Goal: Task Accomplishment & Management: Use online tool/utility

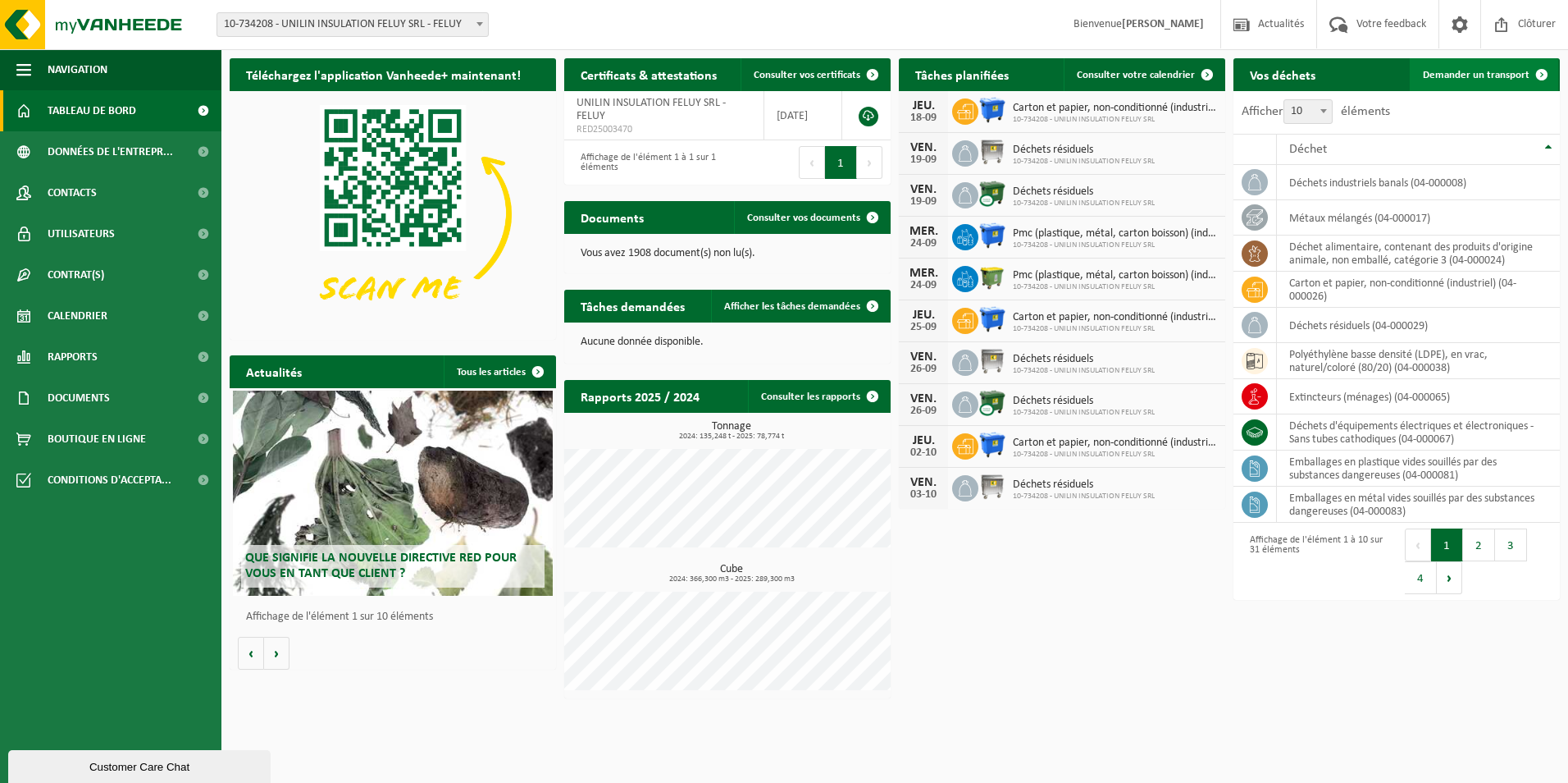
click at [1485, 81] on link "Demander un transport" at bounding box center [1483, 75] width 148 height 33
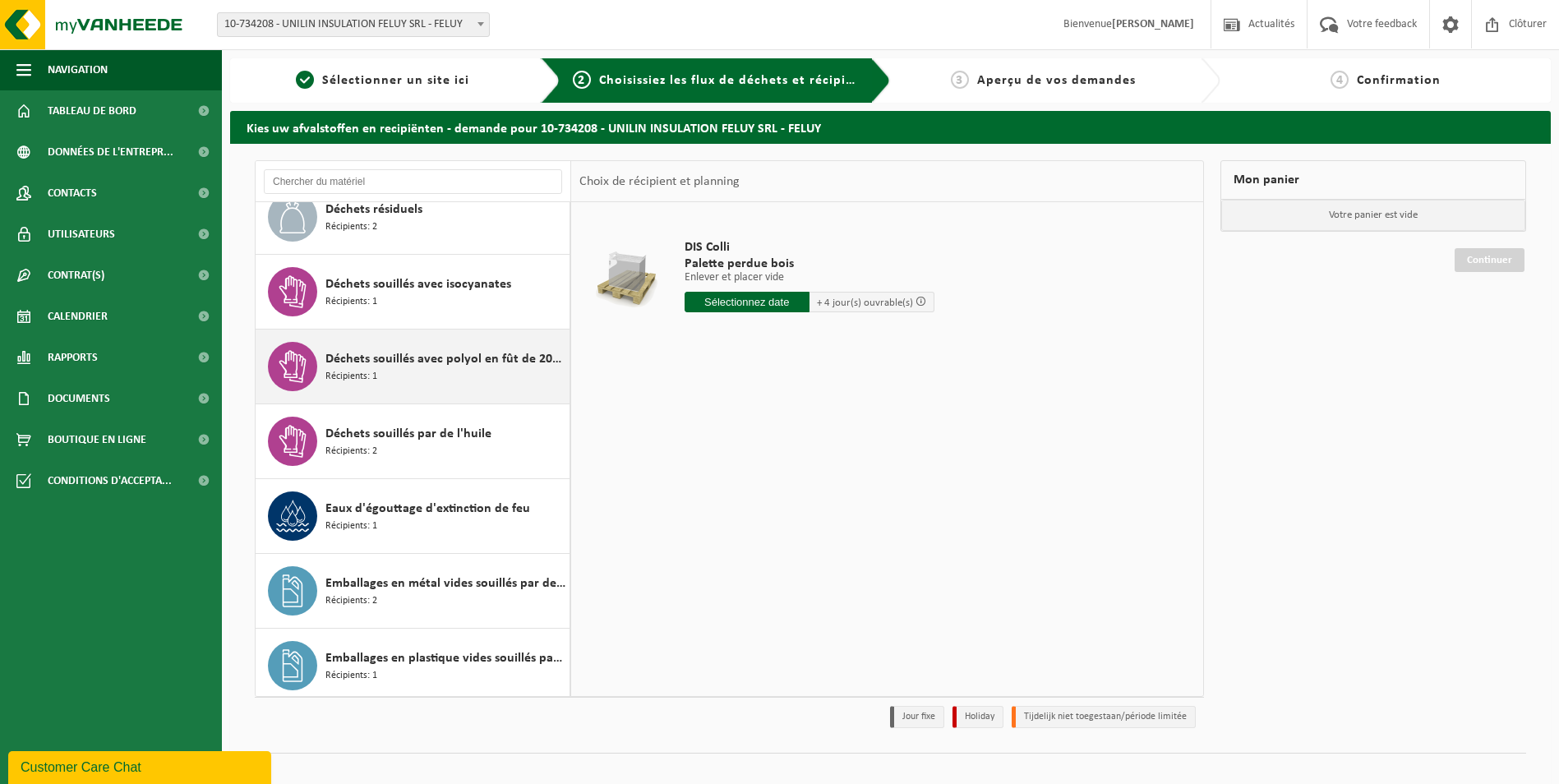
scroll to position [762, 0]
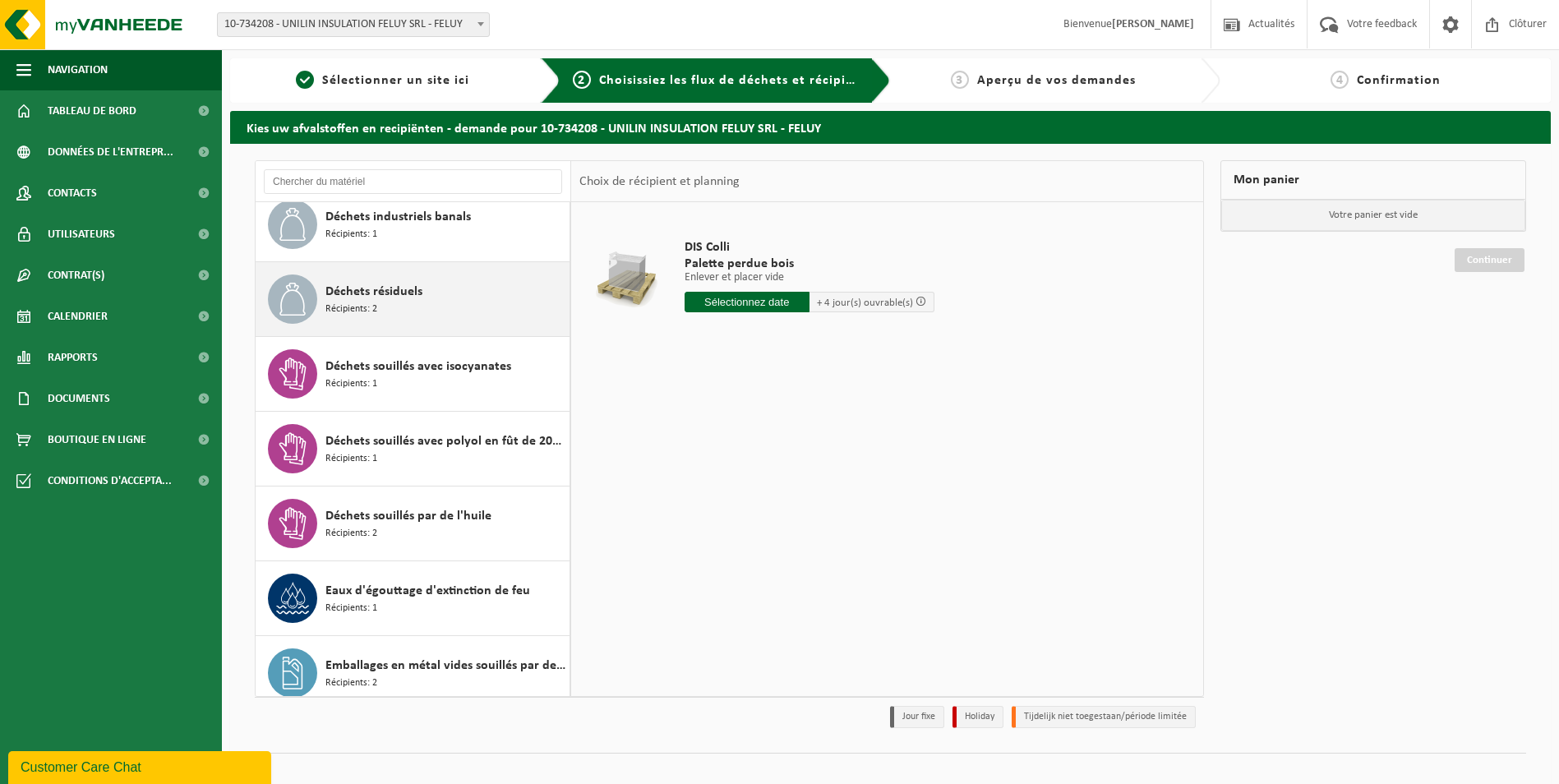
click at [413, 292] on span "Déchets résiduels" at bounding box center [374, 292] width 97 height 20
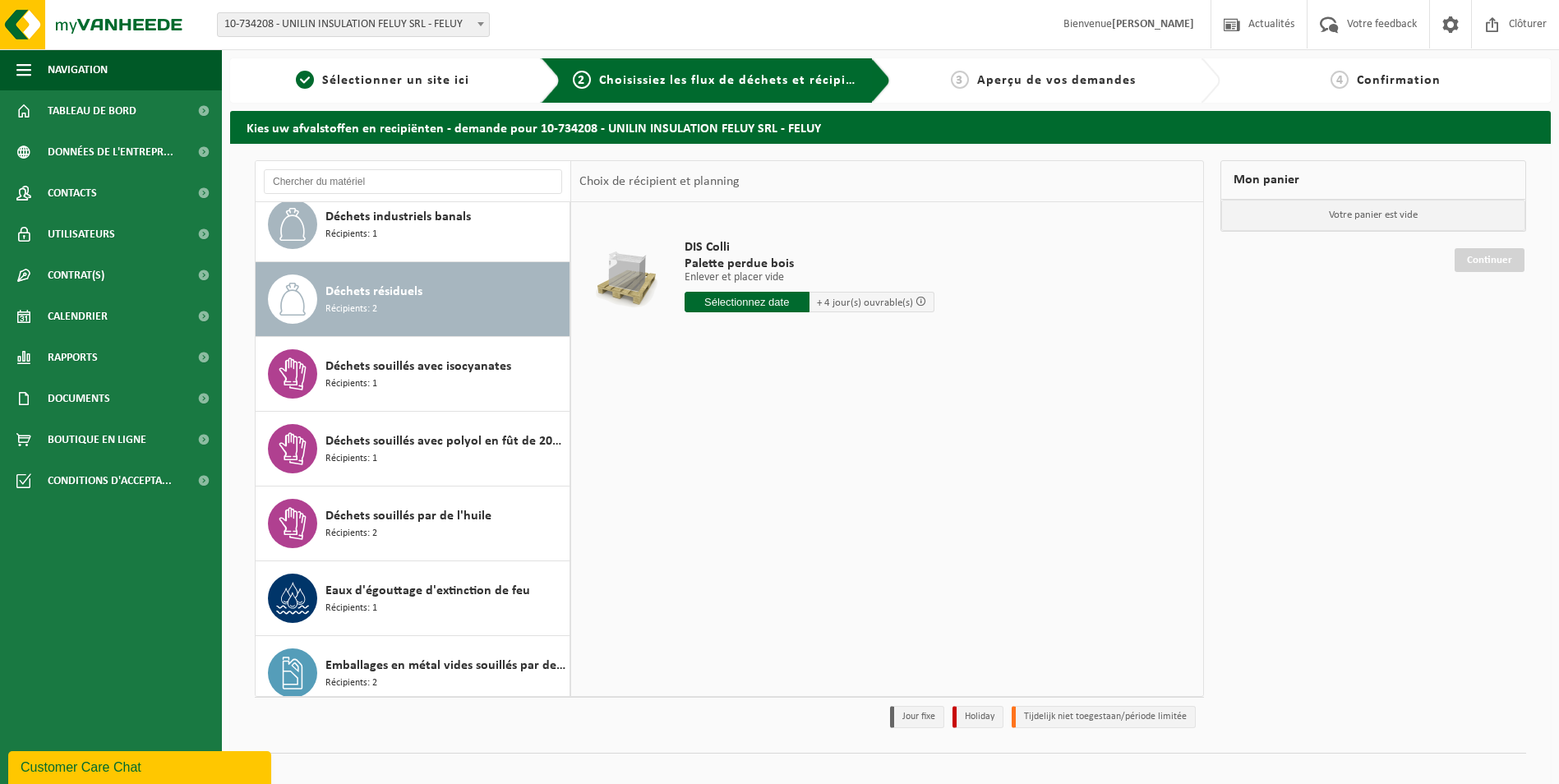
scroll to position [822, 0]
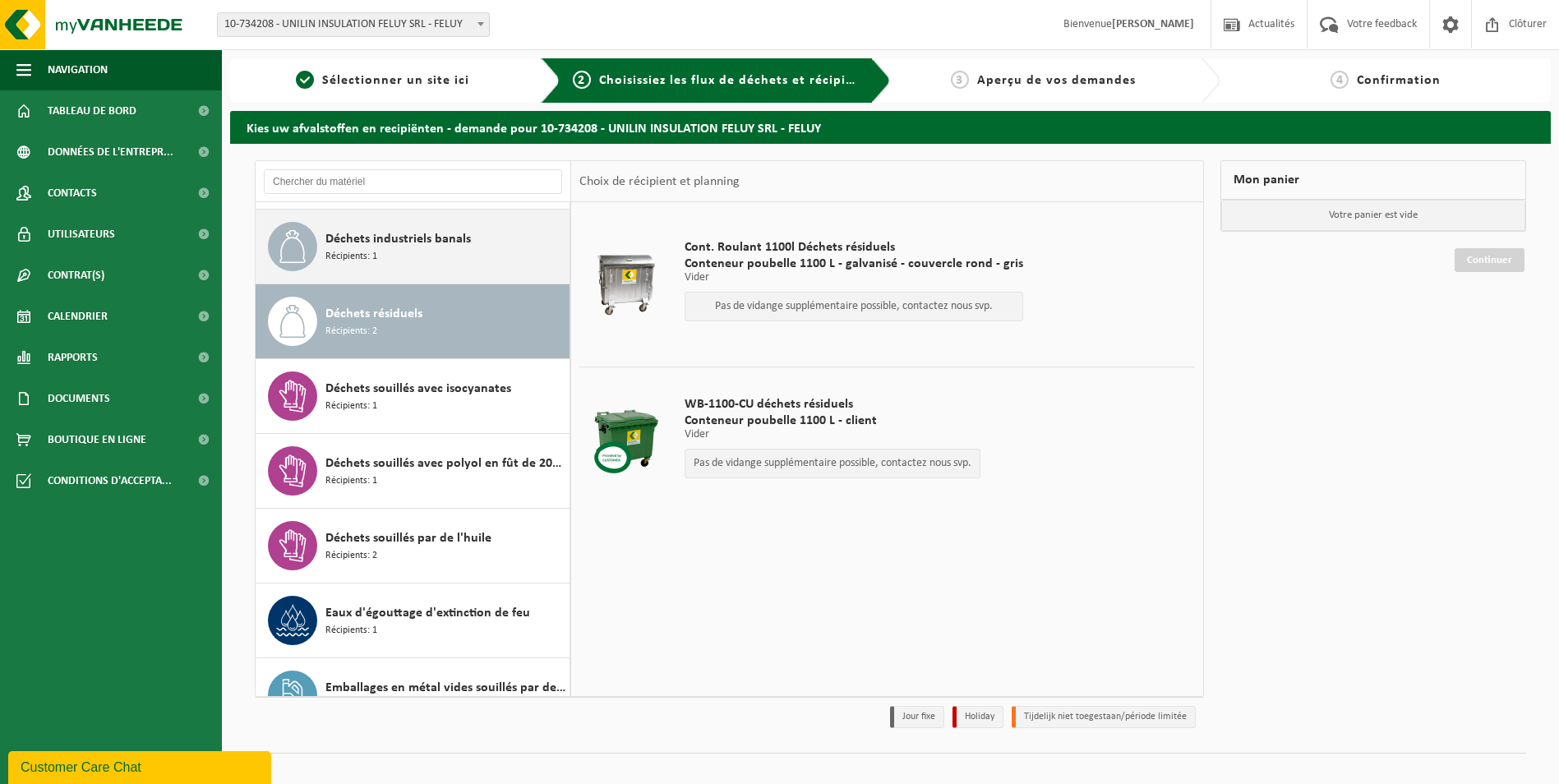
click at [387, 260] on div "Déchets industriels banals Récipients: 1" at bounding box center [445, 246] width 240 height 49
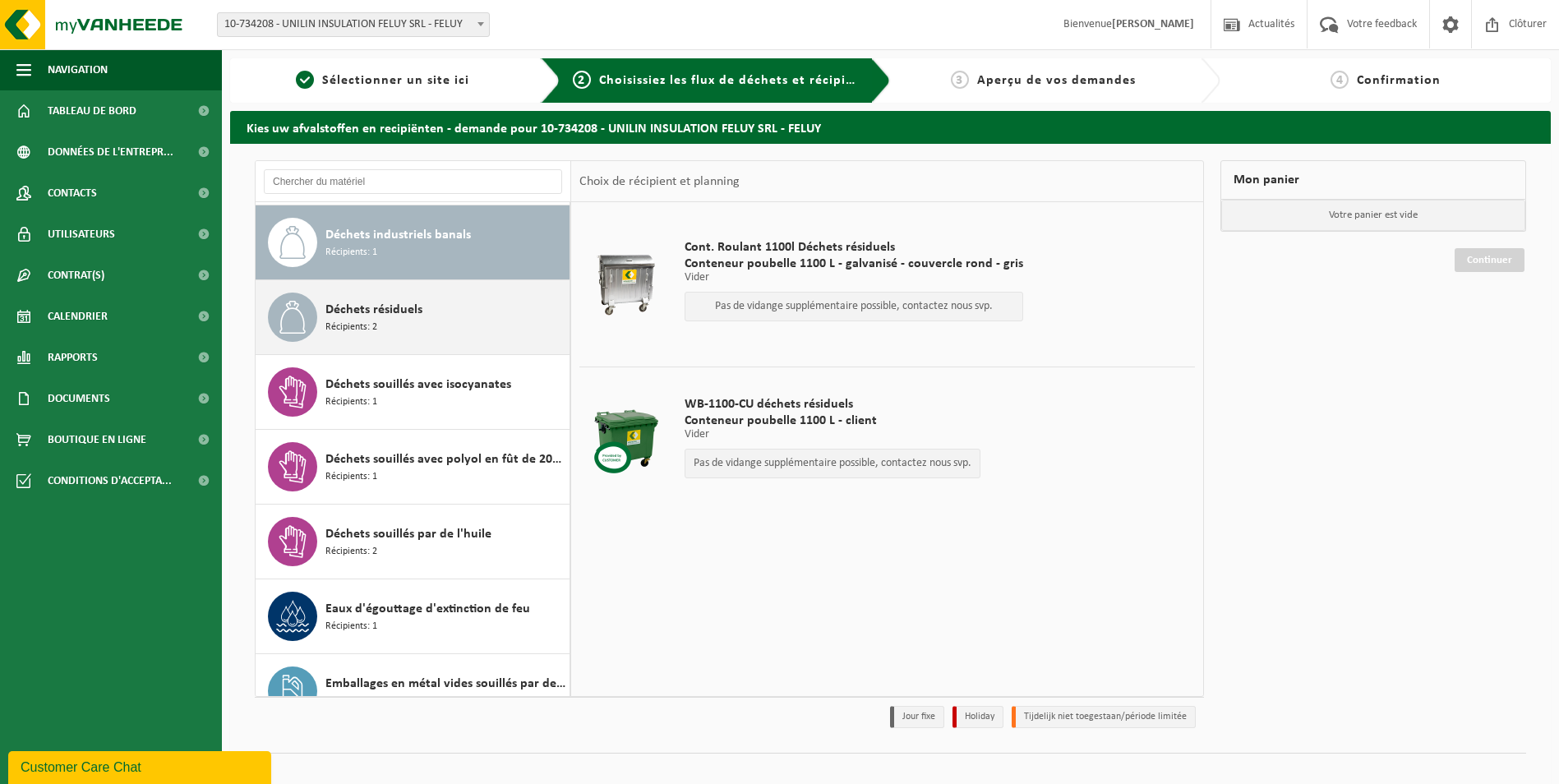
scroll to position [747, 0]
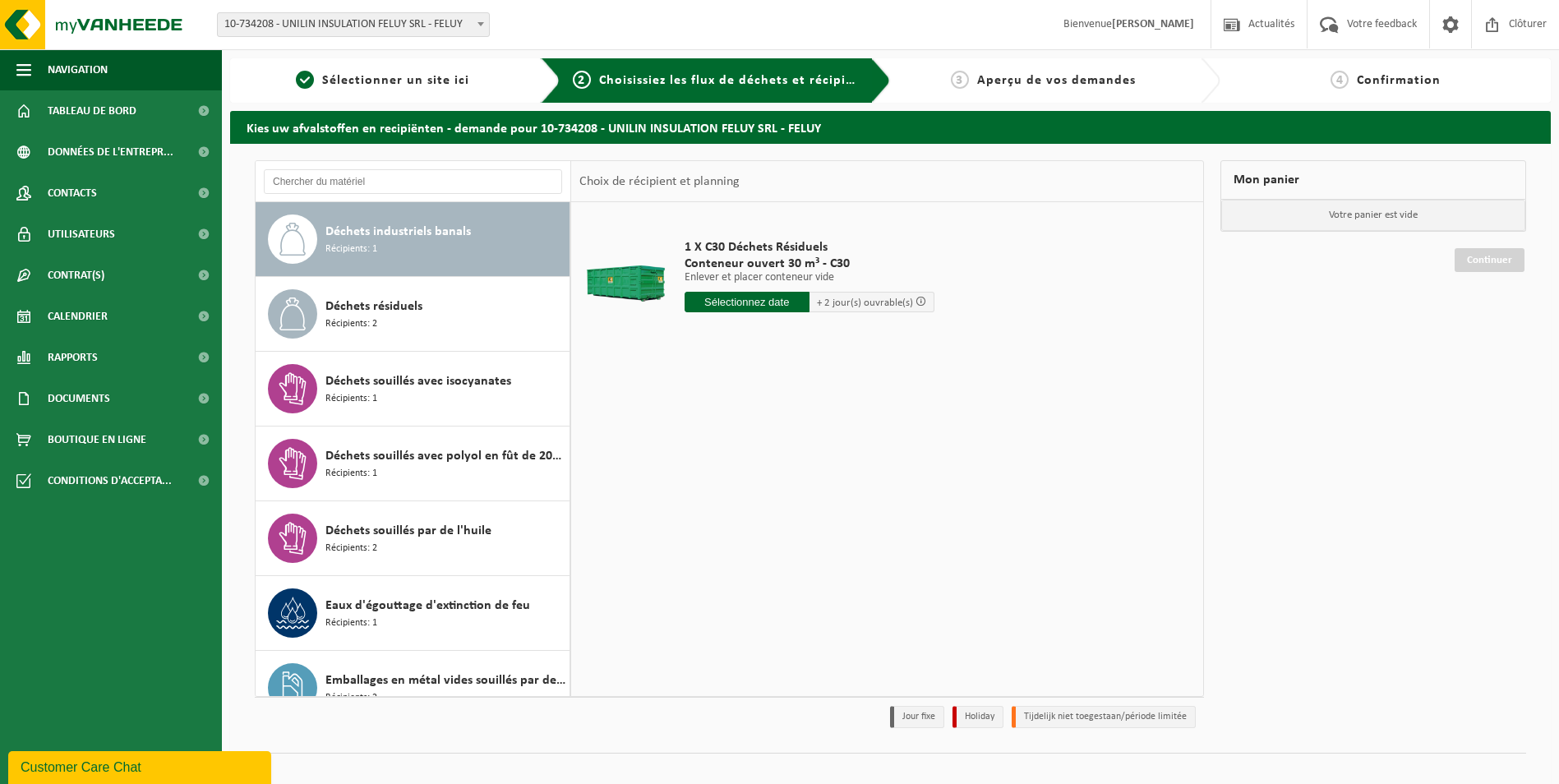
click at [757, 307] on input "text" at bounding box center [747, 302] width 125 height 21
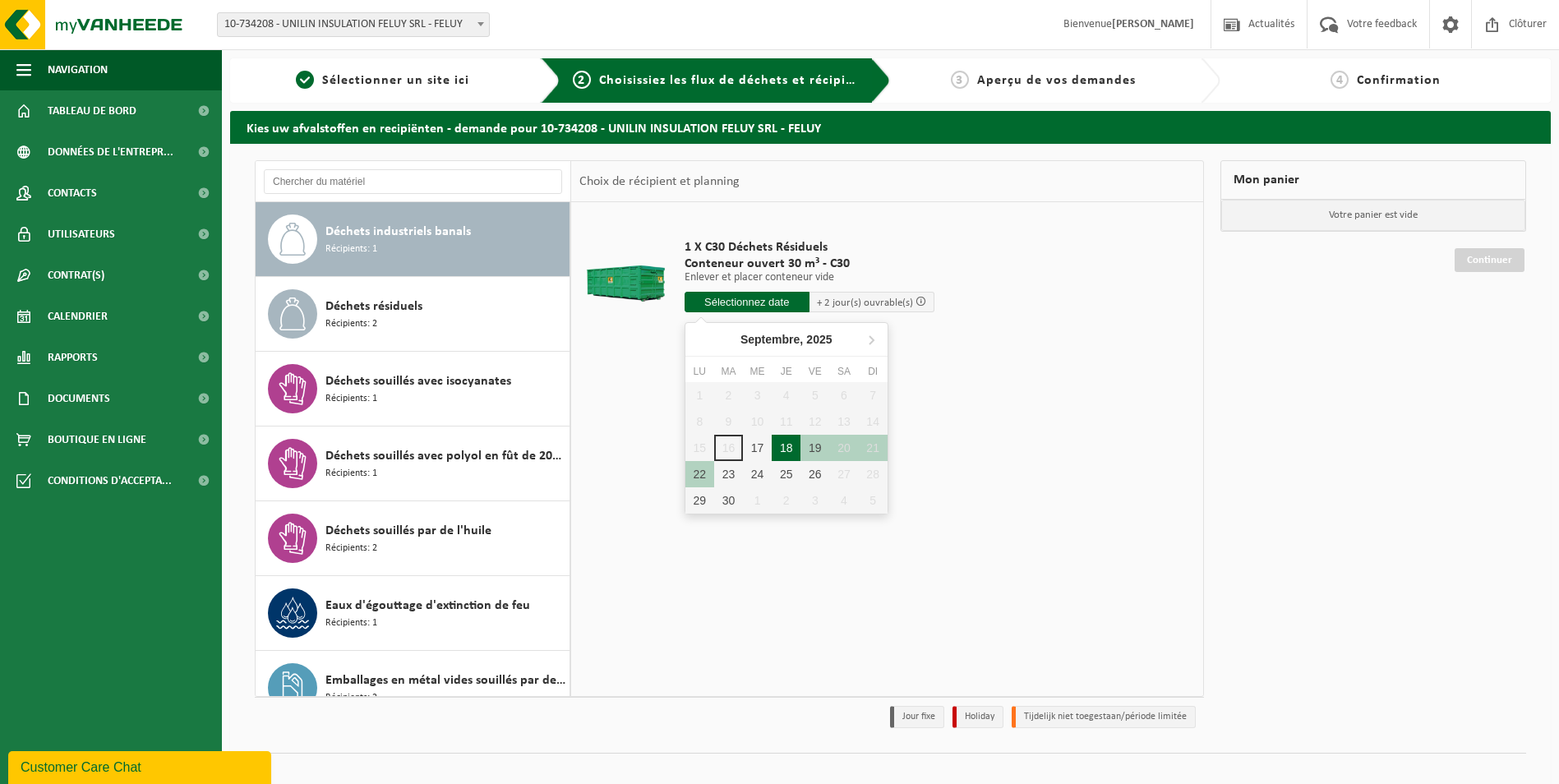
click at [791, 451] on div "18" at bounding box center [786, 448] width 28 height 27
type input "à partir de 2025-09-18"
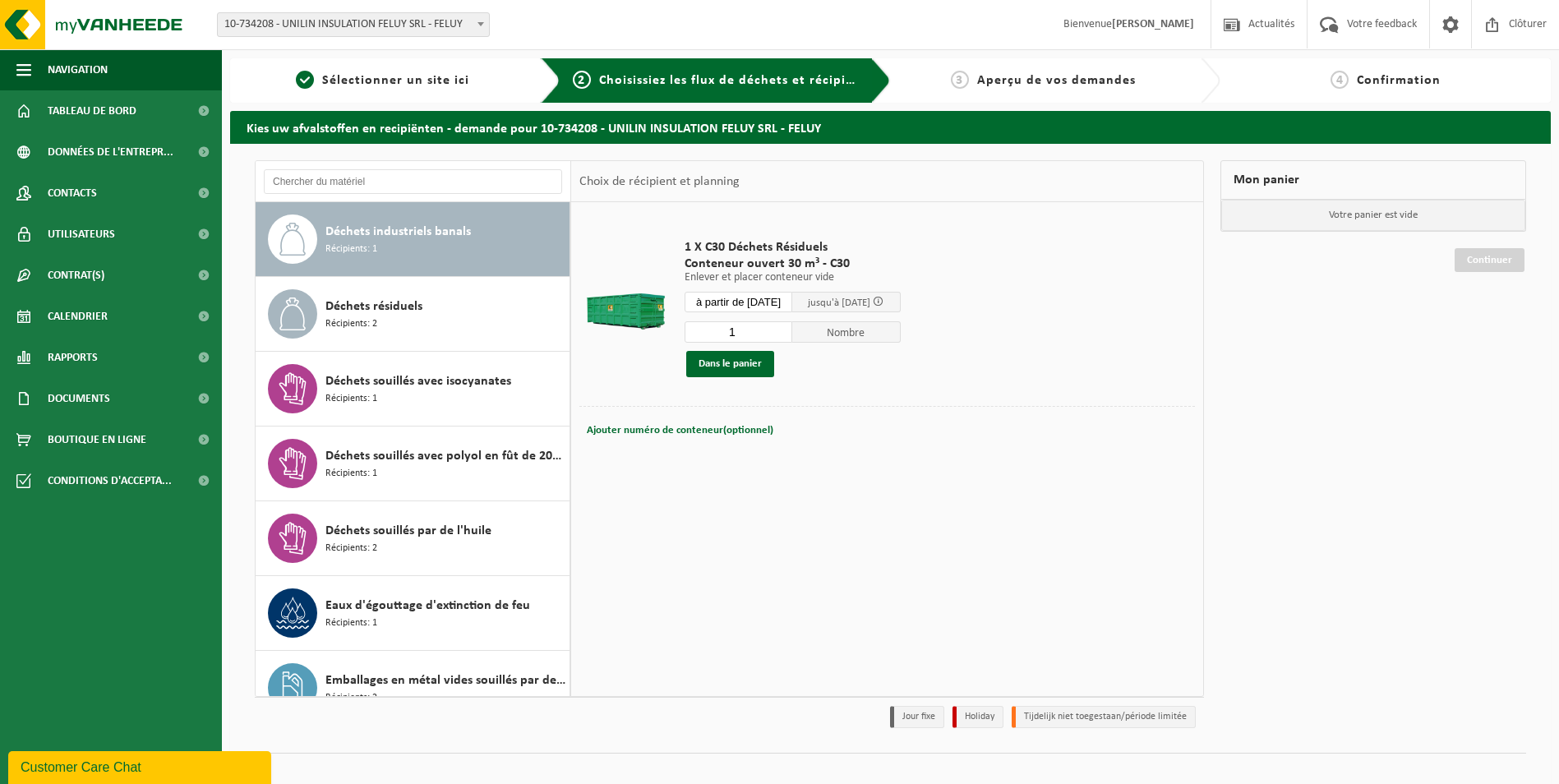
click at [747, 332] on input "1" at bounding box center [739, 331] width 109 height 22
type input "2"
click at [722, 365] on button "Dans le panier" at bounding box center [729, 364] width 88 height 27
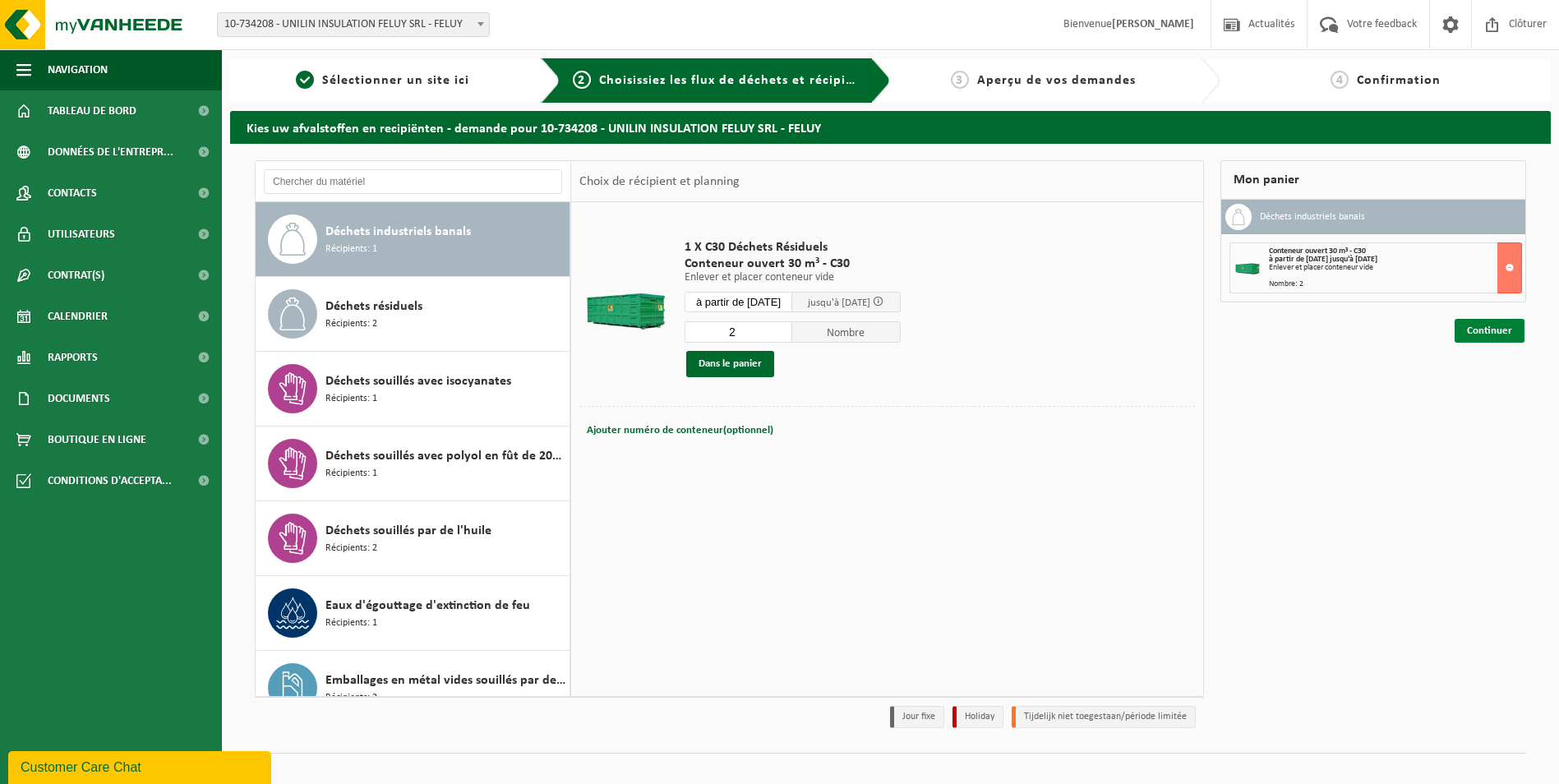
click at [1508, 335] on link "Continuer" at bounding box center [1490, 330] width 70 height 24
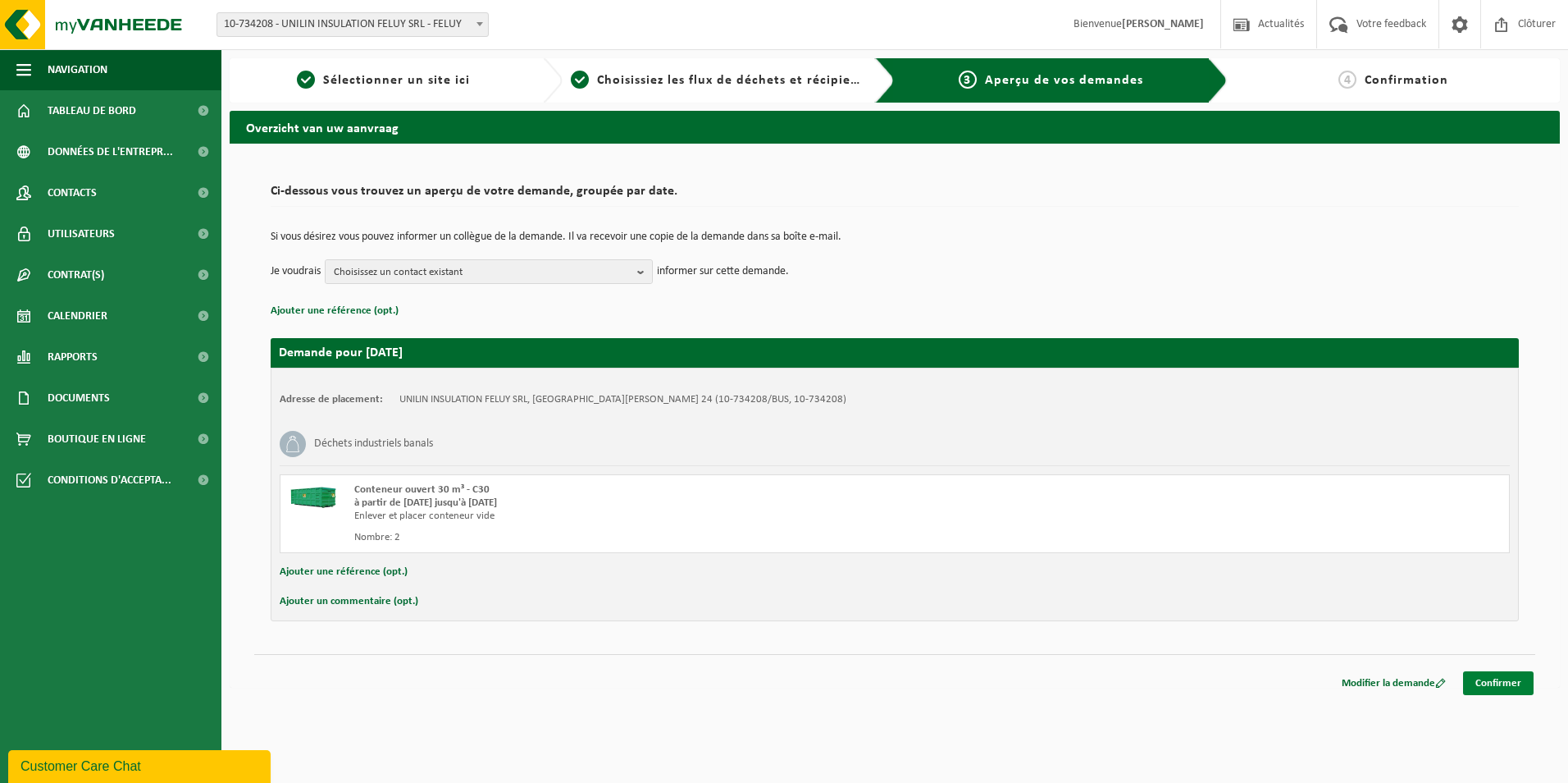
click at [1501, 685] on link "Confirmer" at bounding box center [1498, 683] width 71 height 24
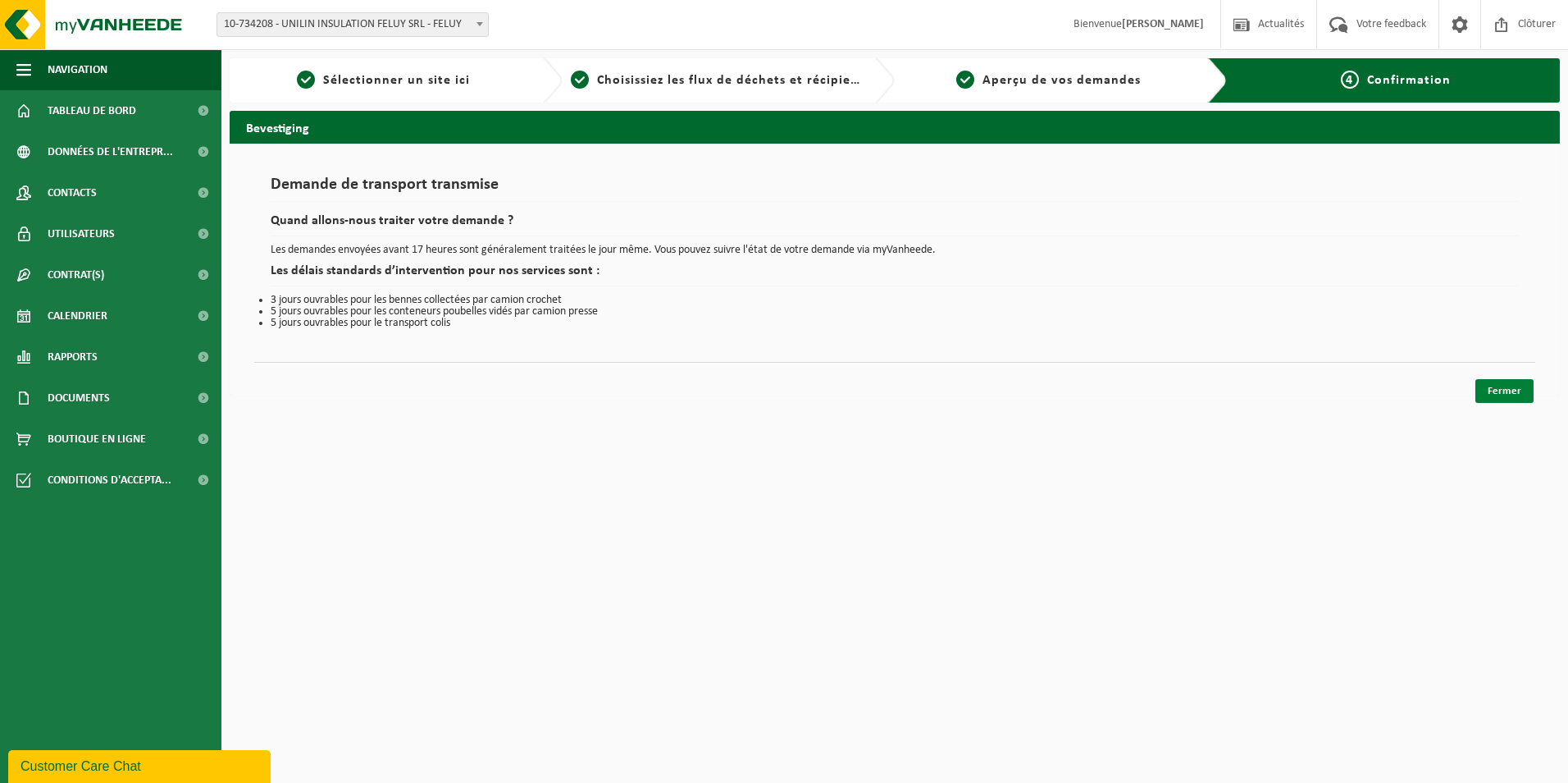
click at [1484, 394] on link "Fermer" at bounding box center [1505, 391] width 59 height 24
